Goal: Find specific page/section: Find specific page/section

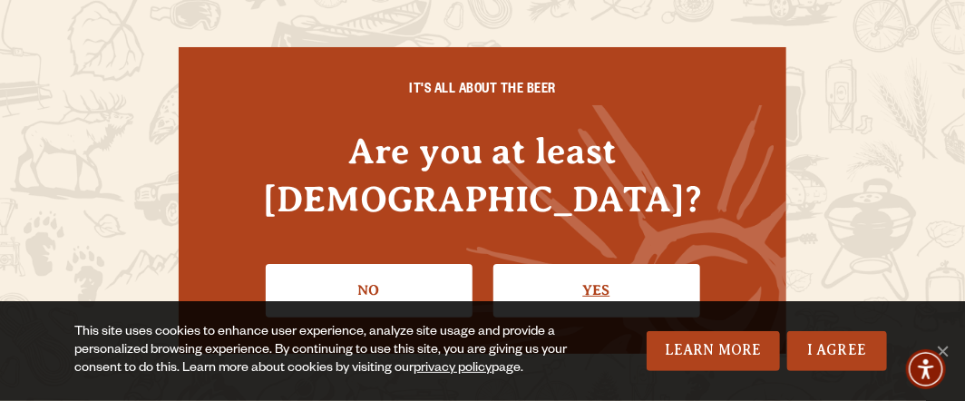
click at [539, 278] on link "Yes" at bounding box center [596, 290] width 207 height 53
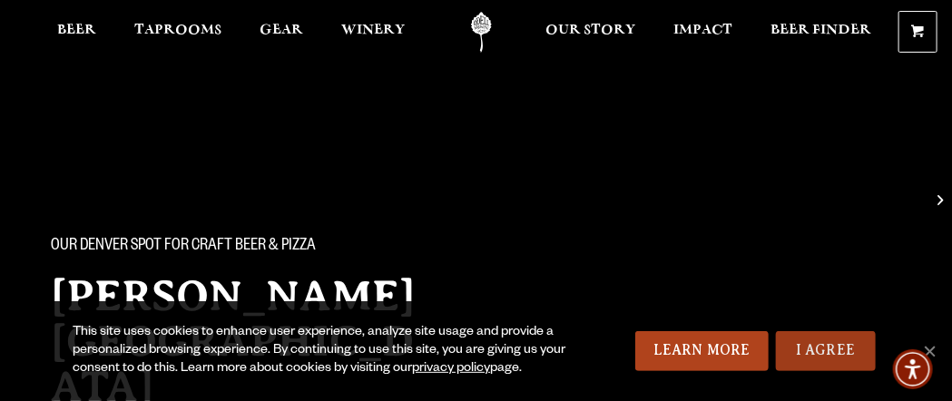
click at [842, 345] on link "I Agree" at bounding box center [826, 351] width 100 height 40
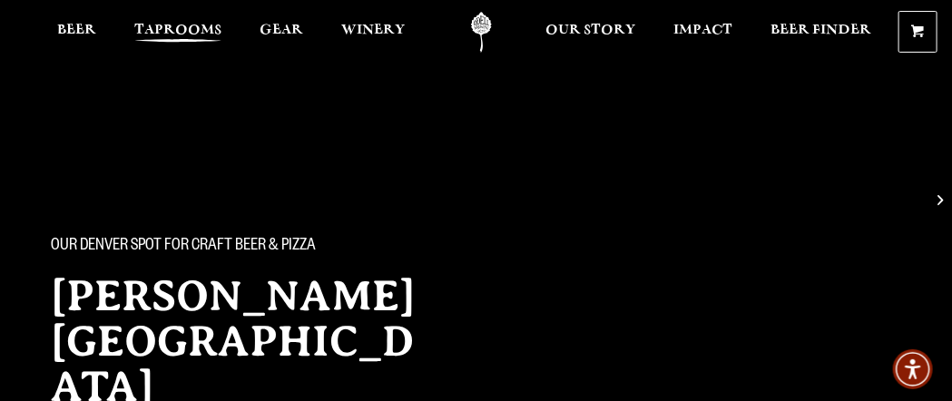
click at [200, 33] on span "Taprooms" at bounding box center [177, 30] width 87 height 15
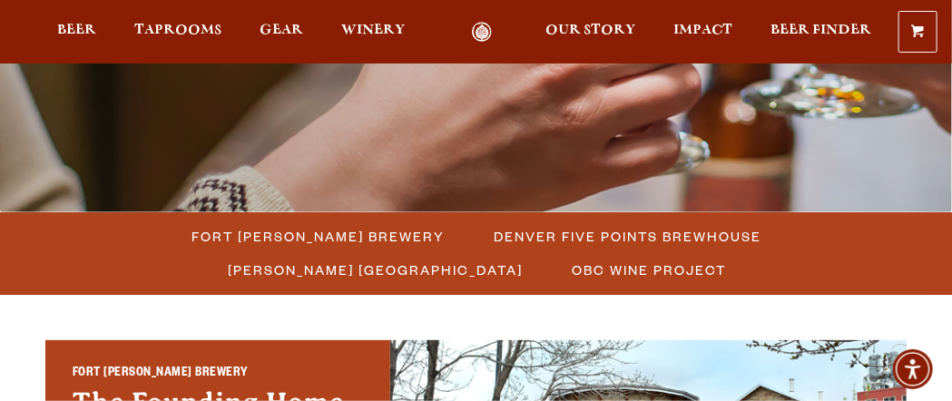
scroll to position [383, 0]
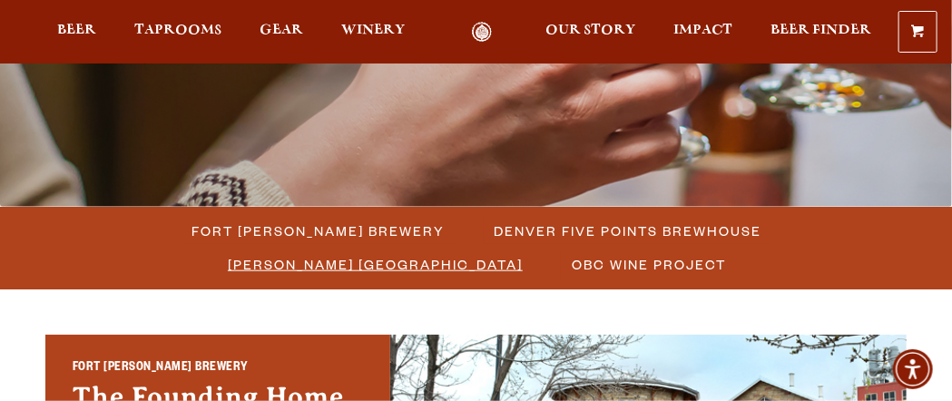
click at [523, 251] on span "[PERSON_NAME] [GEOGRAPHIC_DATA]" at bounding box center [375, 264] width 295 height 26
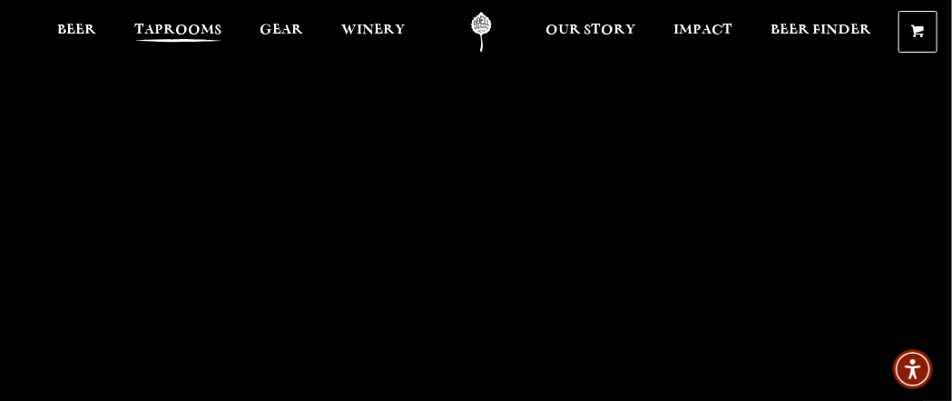
click at [207, 46] on link "Taprooms" at bounding box center [177, 32] width 111 height 41
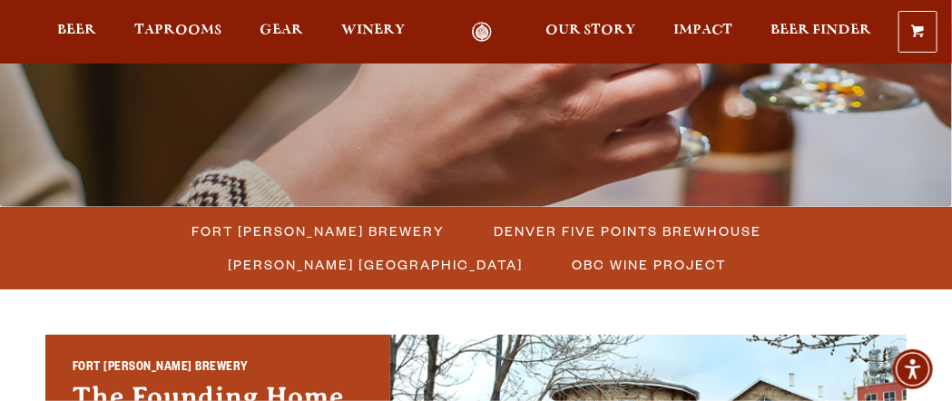
scroll to position [383, 0]
click at [523, 251] on span "[PERSON_NAME] [GEOGRAPHIC_DATA]" at bounding box center [375, 264] width 295 height 26
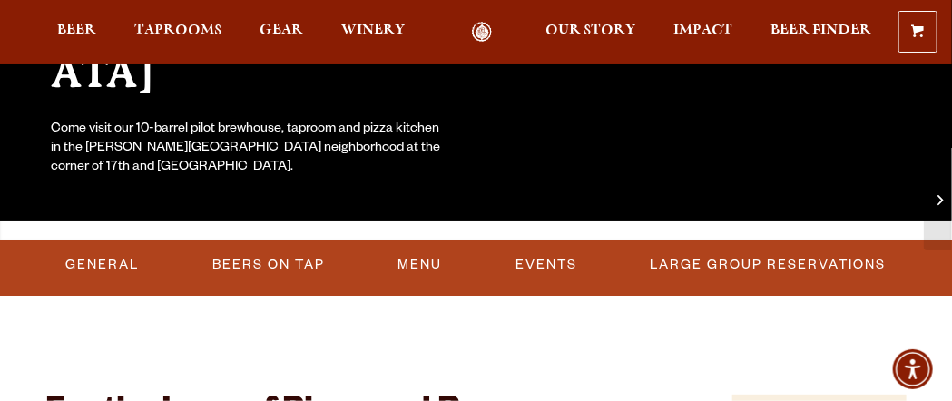
scroll to position [315, 0]
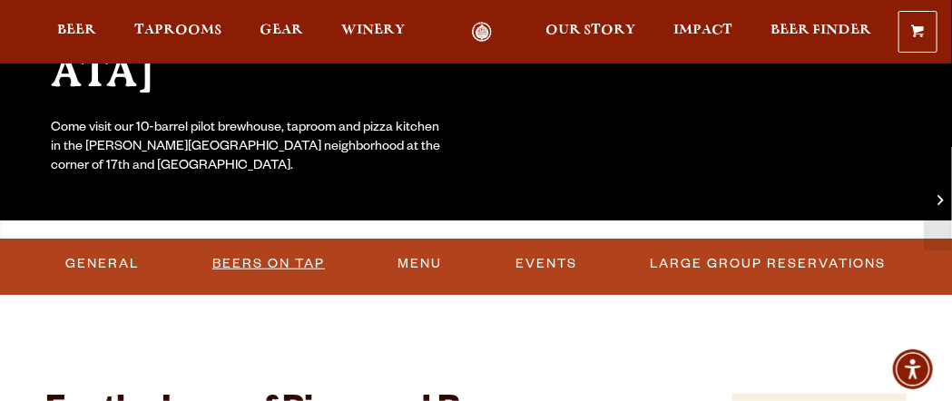
click at [301, 260] on link "Beers On Tap" at bounding box center [268, 264] width 127 height 42
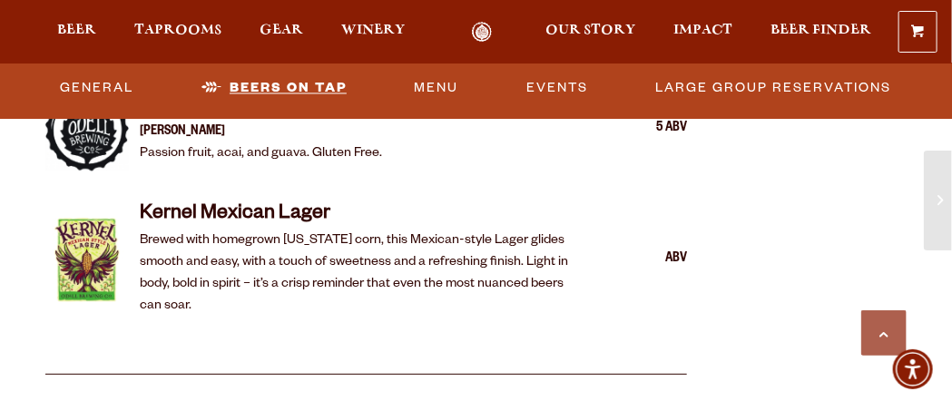
scroll to position [3343, 0]
